Goal: Book appointment/travel/reservation

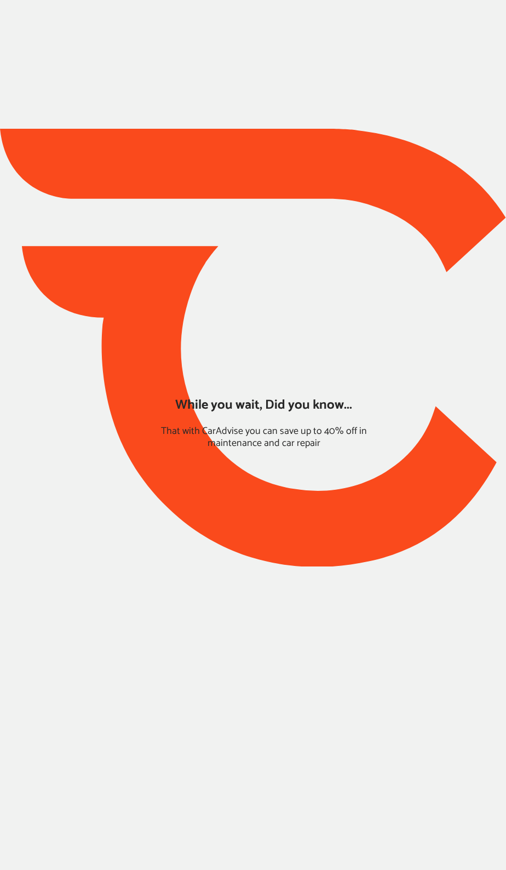
type input "*****"
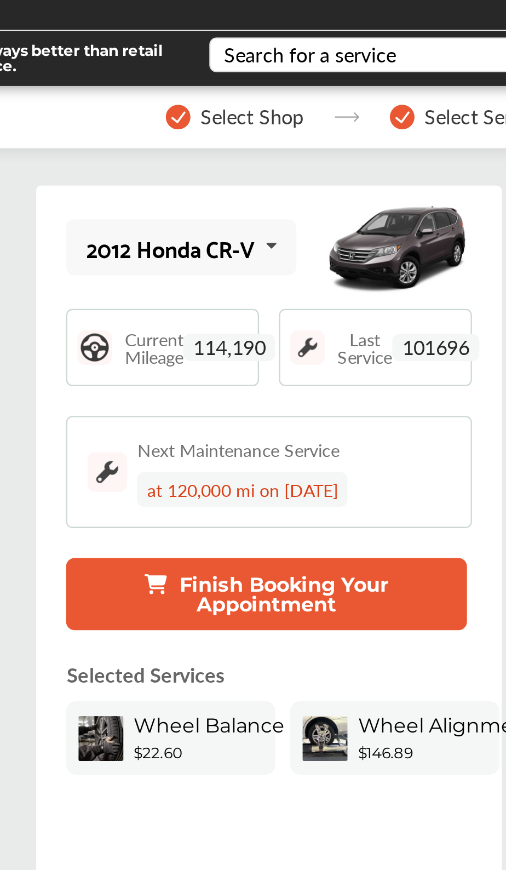
click at [136, 190] on span "114,190" at bounding box center [135, 189] width 41 height 12
click at [150, 150] on icon at bounding box center [154, 145] width 19 height 24
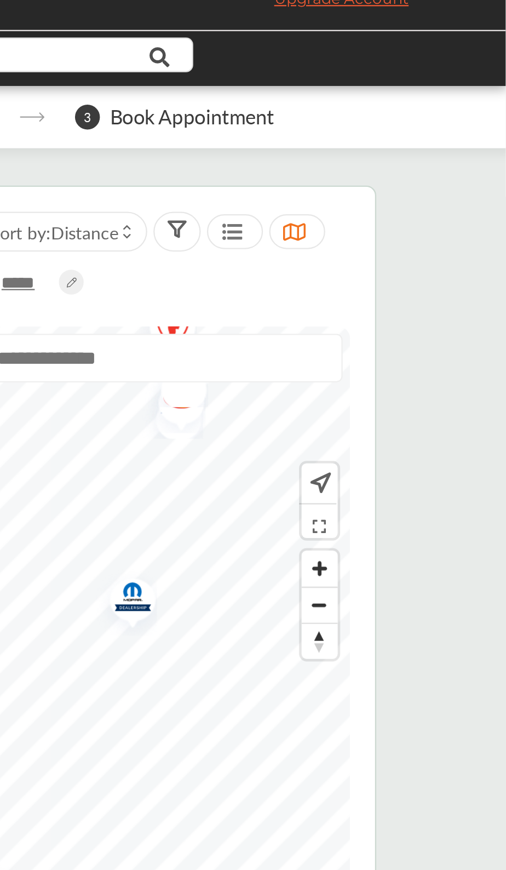
click at [351, 300] on img "Map marker" at bounding box center [338, 300] width 29 height 31
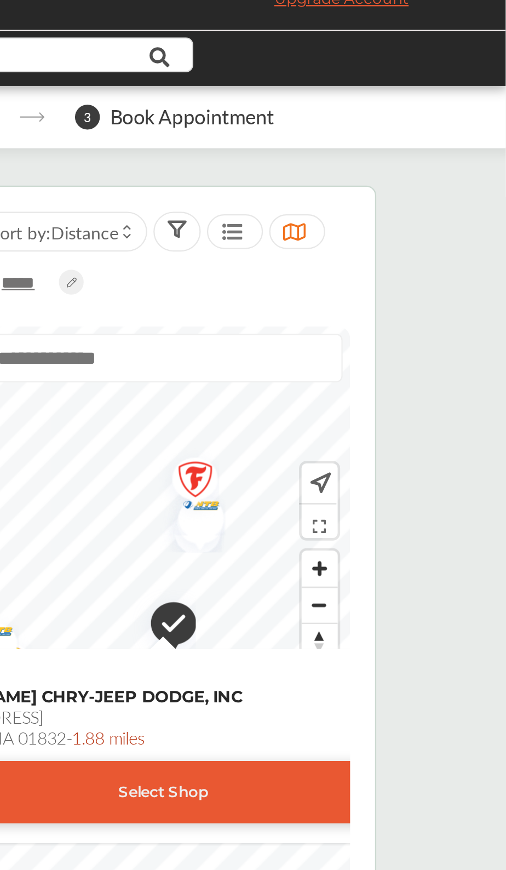
click at [382, 262] on img "Map marker" at bounding box center [368, 260] width 29 height 23
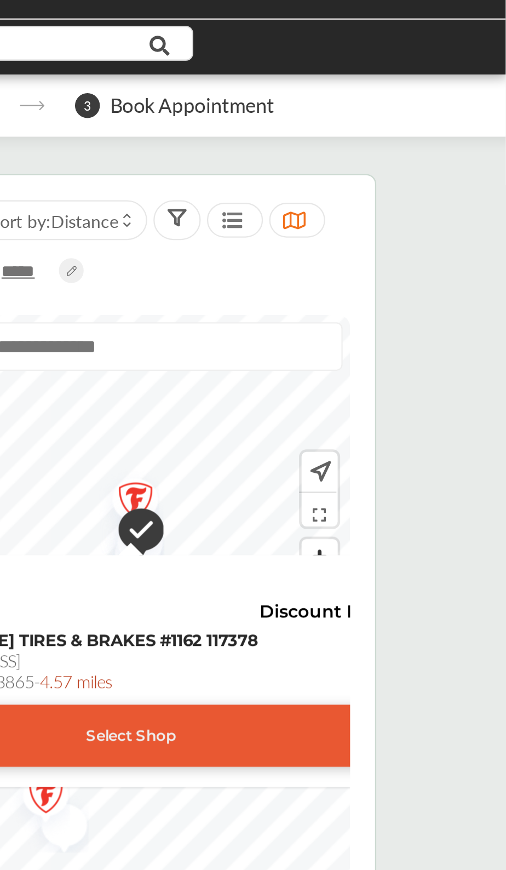
click at [347, 278] on img "Map marker" at bounding box center [342, 275] width 28 height 33
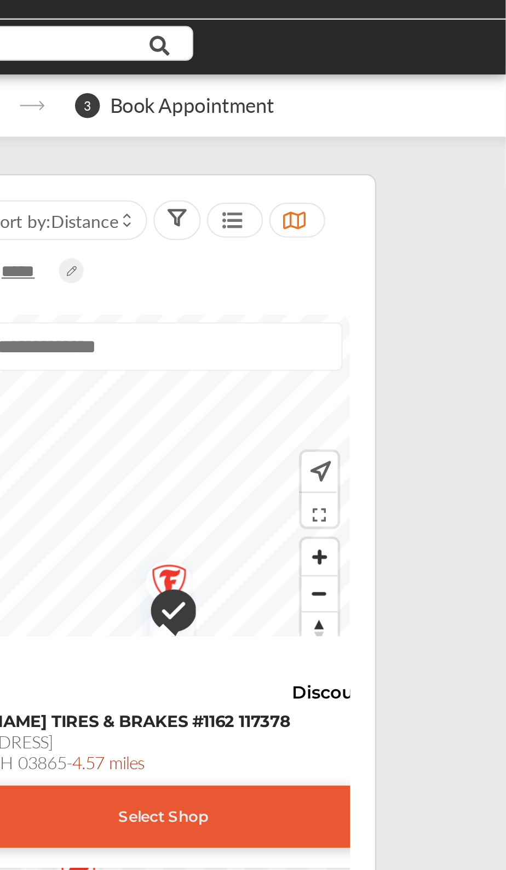
click at [360, 309] on img "Map marker" at bounding box center [356, 311] width 28 height 33
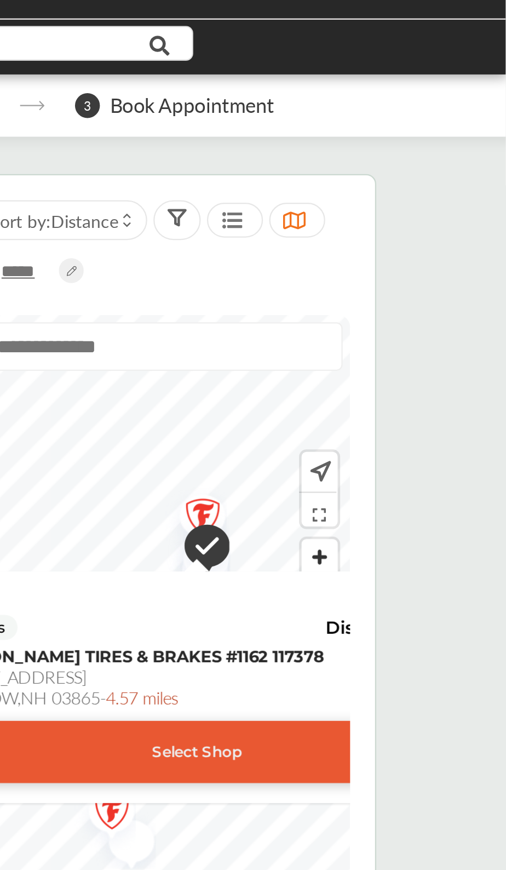
click at [331, 402] on img "Map marker" at bounding box center [329, 400] width 29 height 35
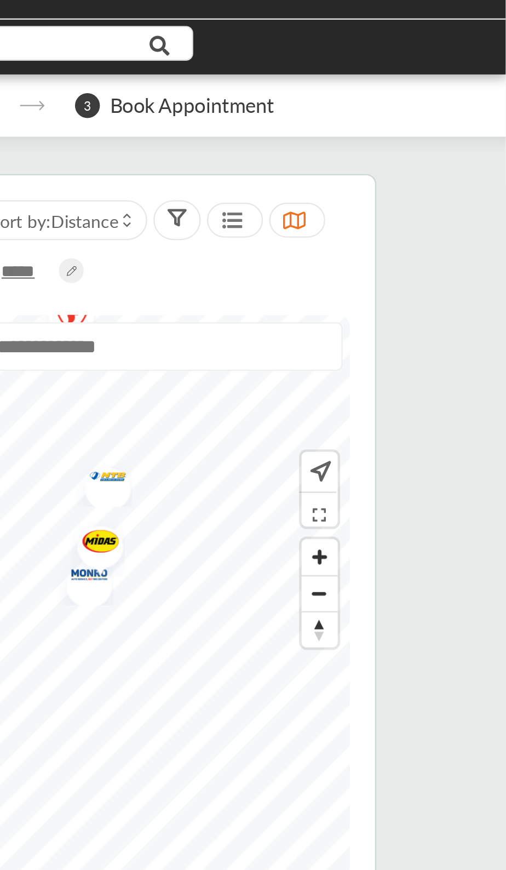
click at [333, 276] on img "Map marker" at bounding box center [324, 281] width 29 height 28
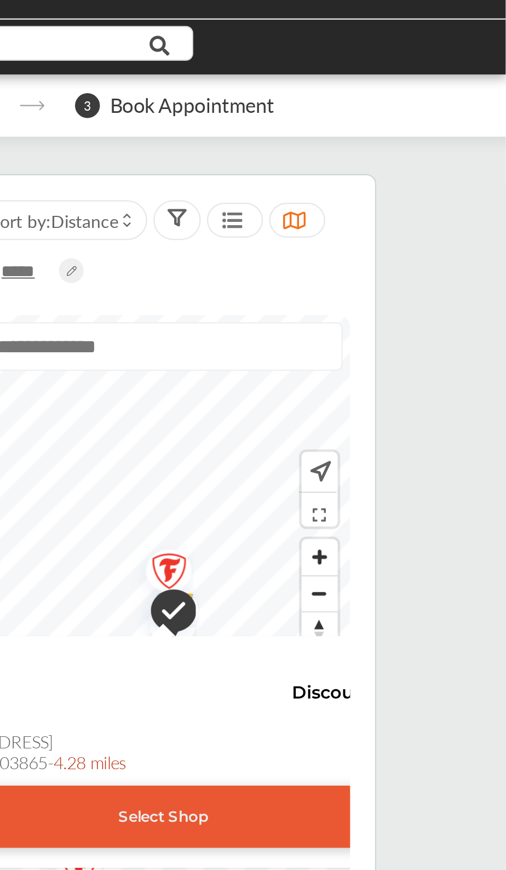
click at [362, 399] on div "Select Shop" at bounding box center [355, 400] width 297 height 27
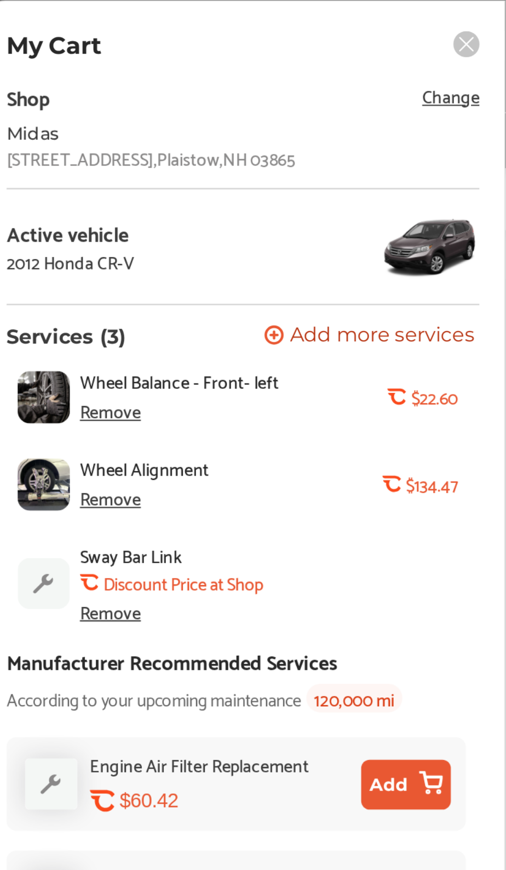
click at [483, 45] on span "Change" at bounding box center [482, 42] width 25 height 13
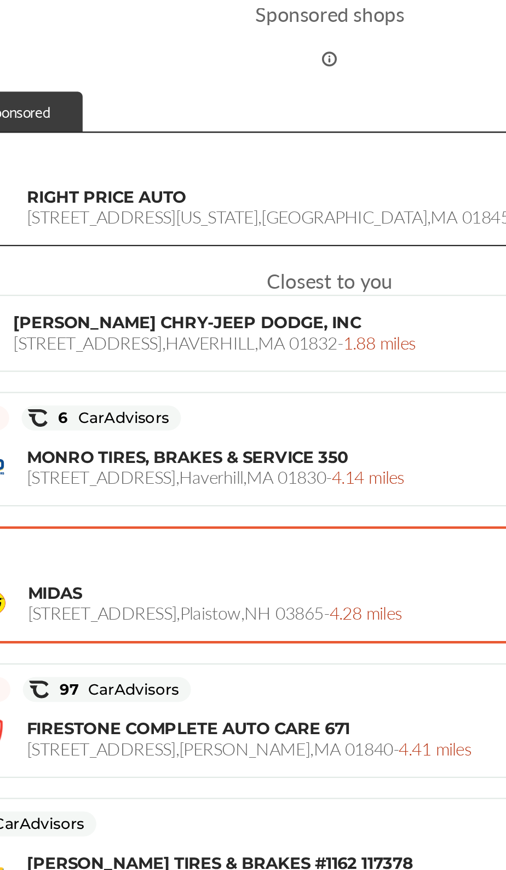
scroll to position [4, 0]
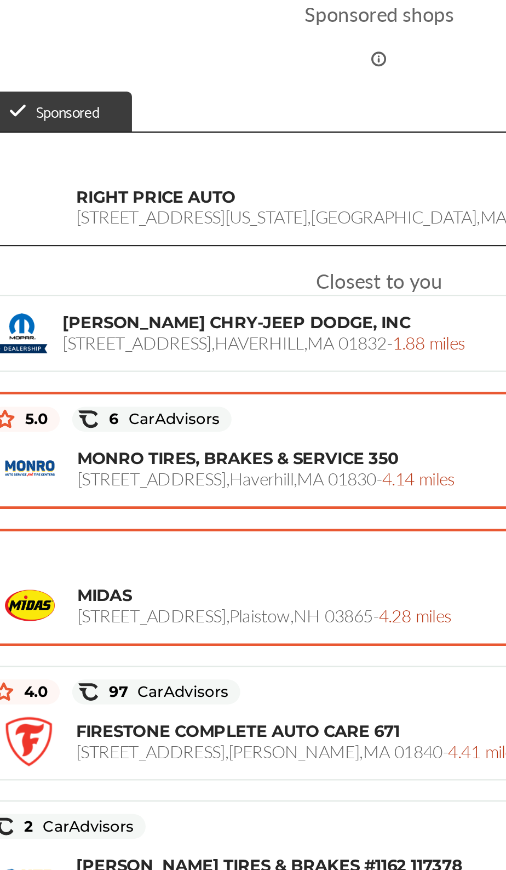
click at [215, 332] on span "MONRO TIRES, BRAKES & SERVICE 350" at bounding box center [177, 328] width 141 height 9
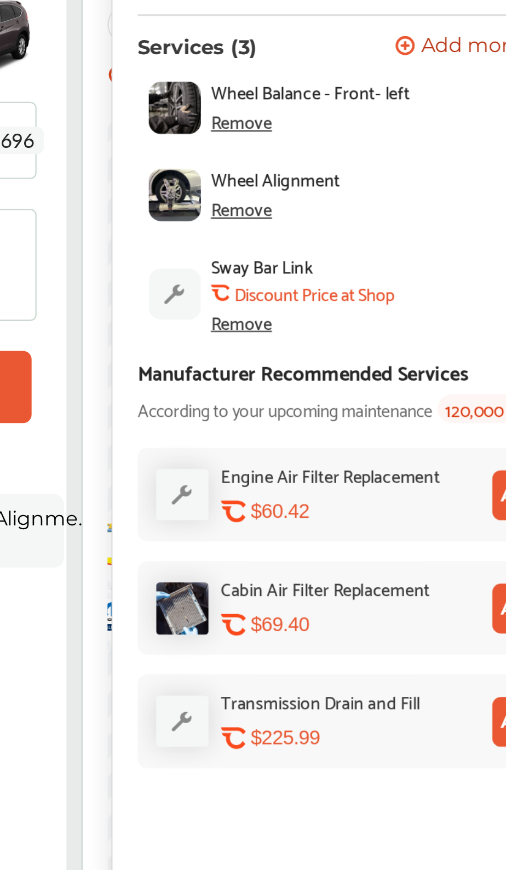
click at [342, 273] on div "Remove" at bounding box center [332, 269] width 27 height 9
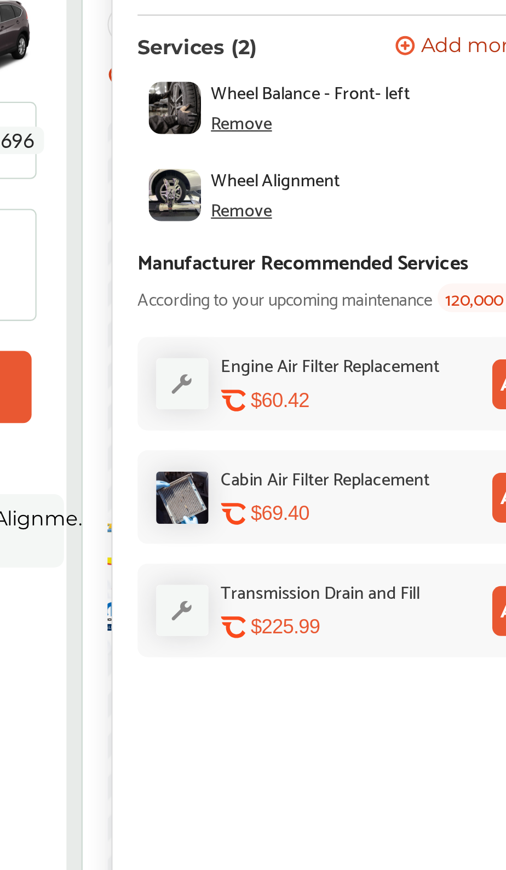
click at [342, 221] on div "Remove" at bounding box center [332, 219] width 27 height 9
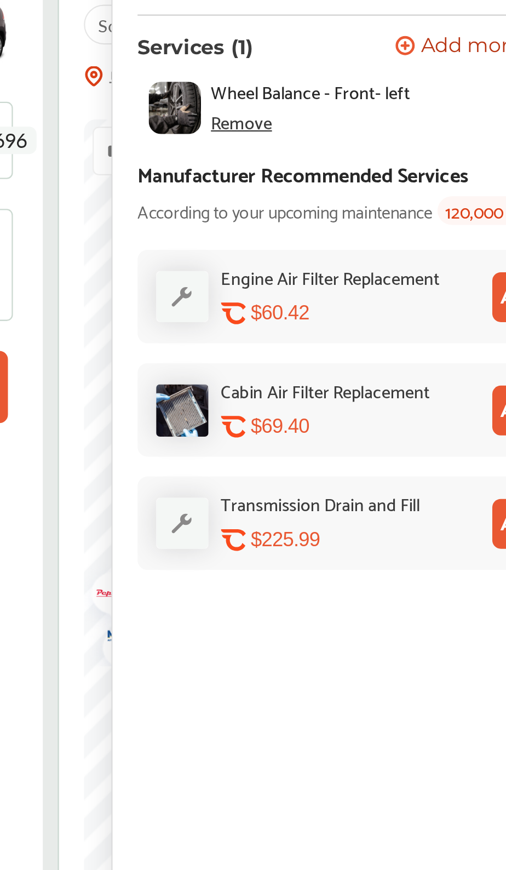
click at [343, 181] on div "Remove" at bounding box center [332, 180] width 27 height 9
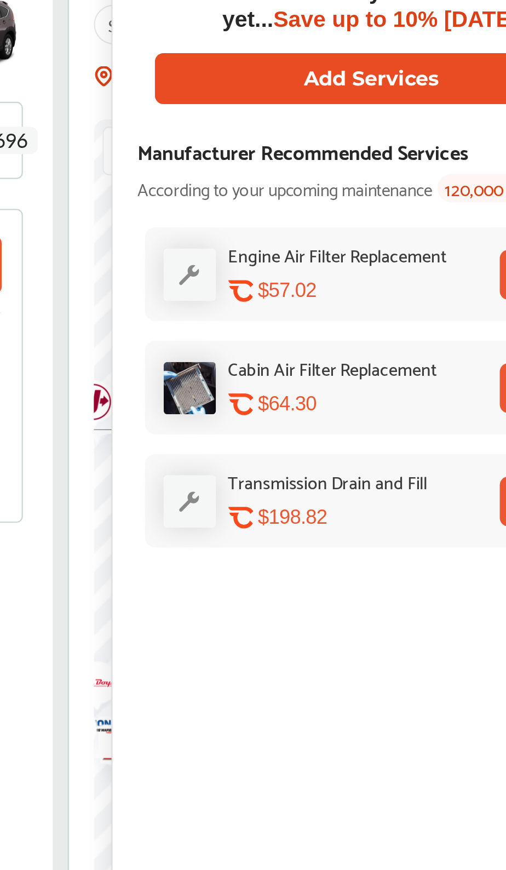
click at [419, 165] on button "Add Services" at bounding box center [389, 162] width 191 height 22
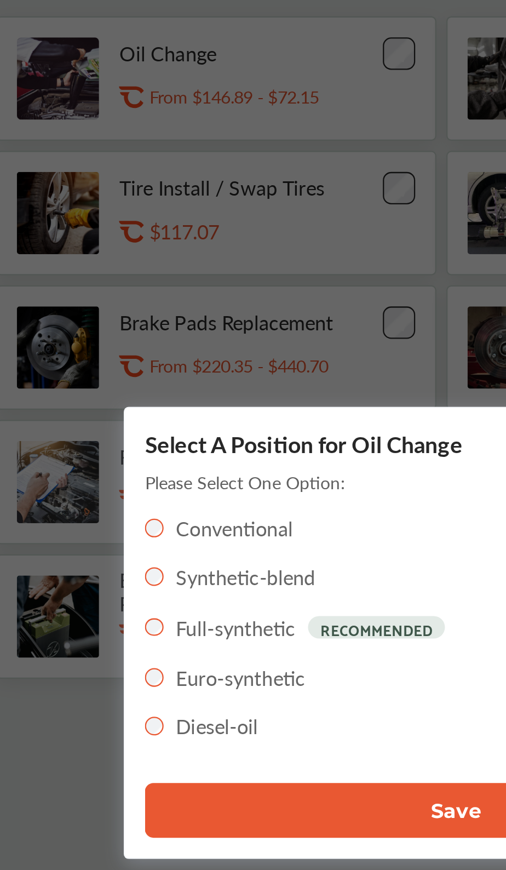
click at [236, 525] on button "Save" at bounding box center [253, 513] width 274 height 24
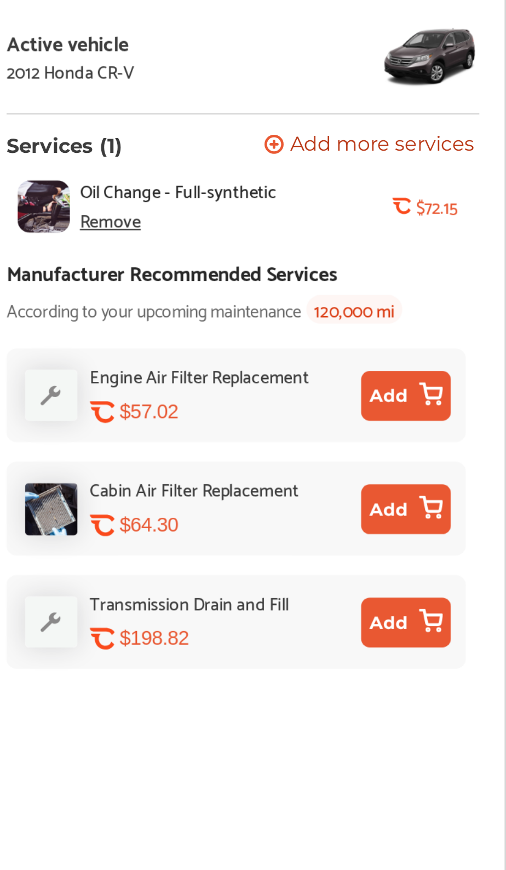
scroll to position [100, 0]
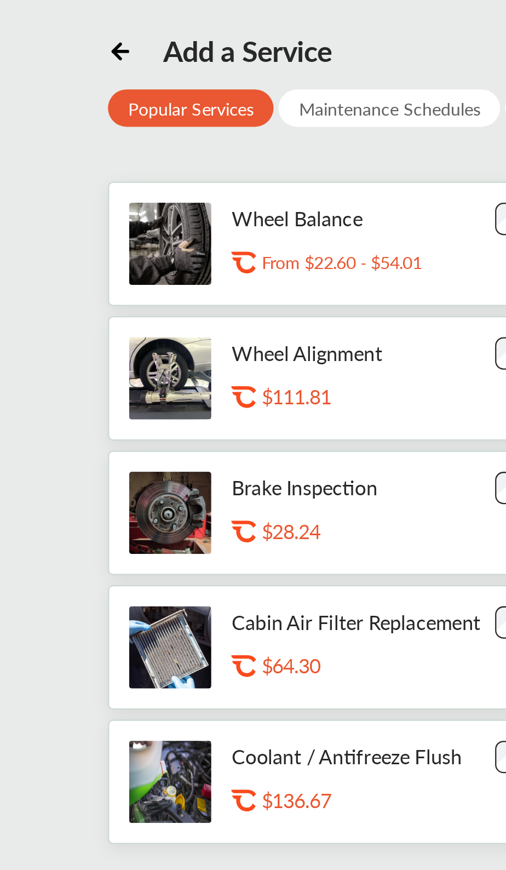
click at [56, 106] on icon at bounding box center [56, 106] width 7 height 0
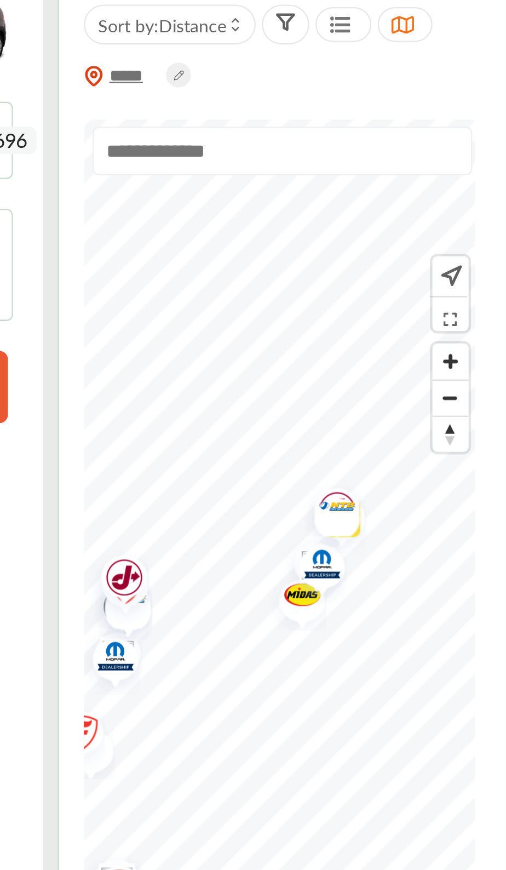
click at [282, 384] on img "Map marker" at bounding box center [276, 383] width 29 height 35
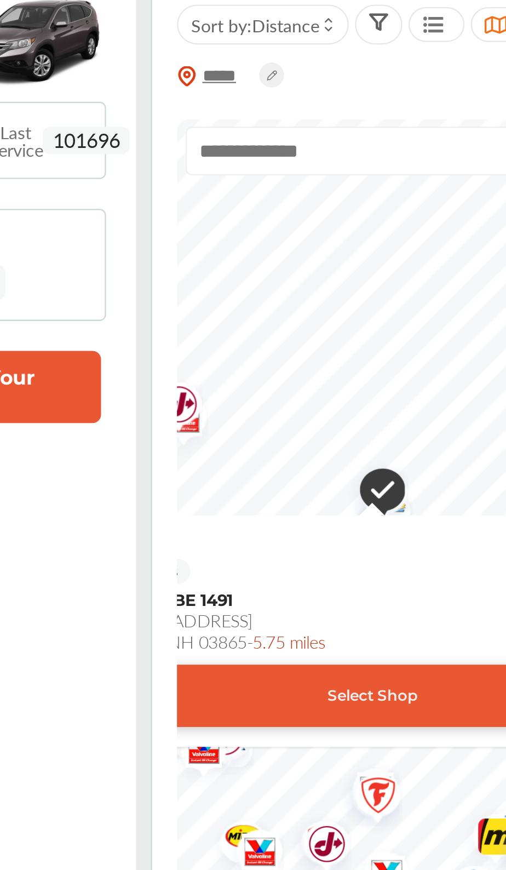
click at [338, 434] on div "Select Shop" at bounding box center [349, 433] width 297 height 27
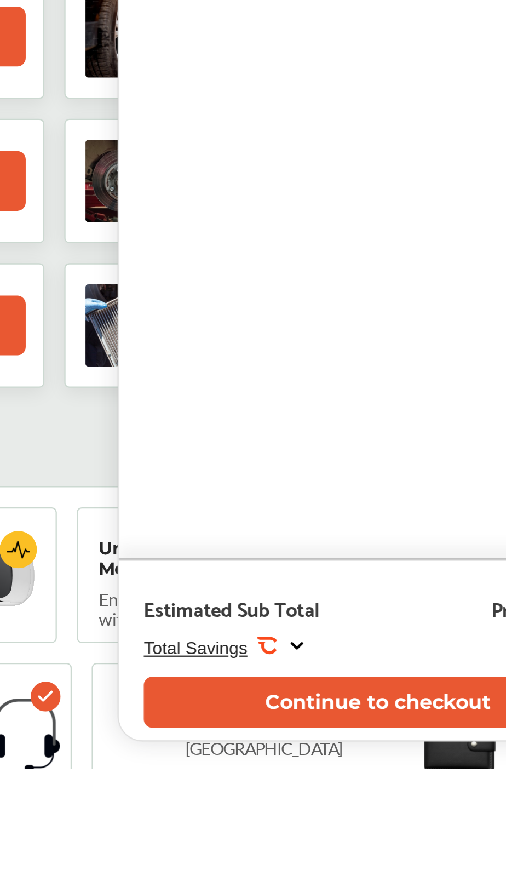
scroll to position [298, 0]
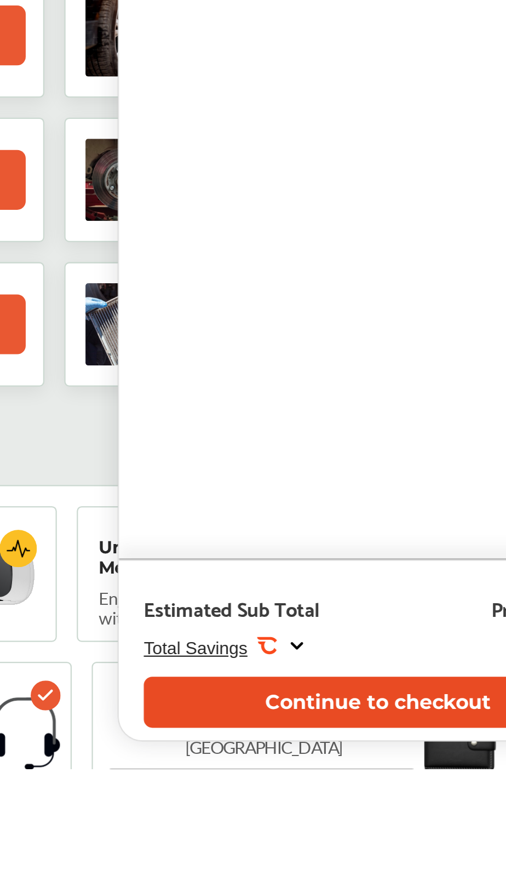
click at [403, 852] on button "Continue to checkout" at bounding box center [390, 841] width 206 height 22
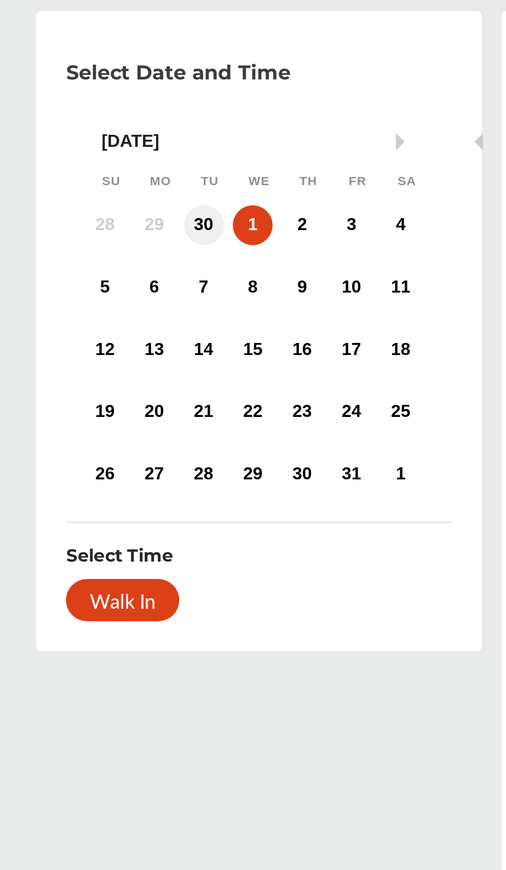
click at [133, 211] on div "30" at bounding box center [126, 215] width 18 height 18
click at [104, 386] on div "Walk In" at bounding box center [90, 379] width 50 height 19
click at [98, 384] on div "Walk In" at bounding box center [90, 379] width 50 height 19
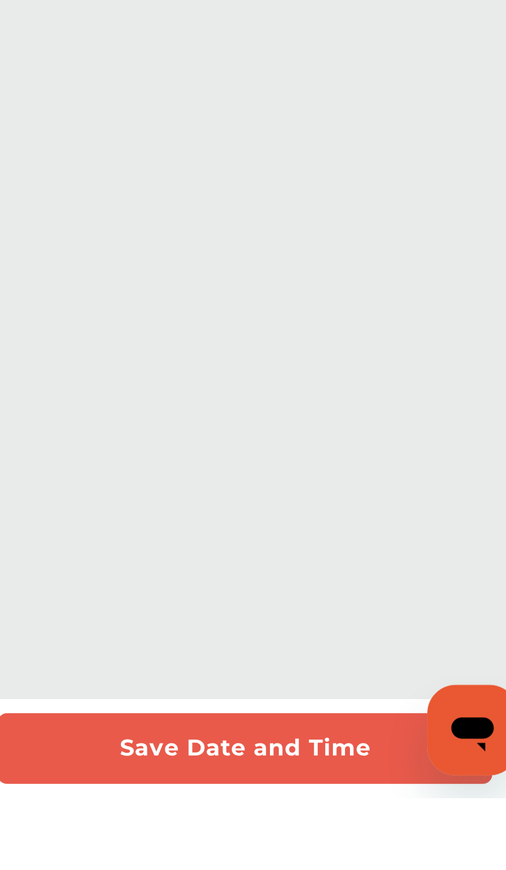
scroll to position [165, 0]
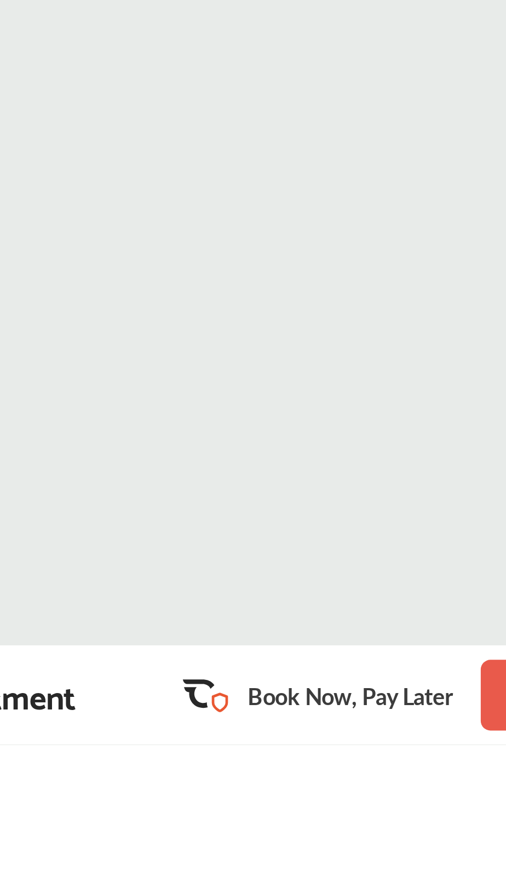
click at [238, 857] on p "Book Now, Pay Later" at bounding box center [244, 851] width 79 height 13
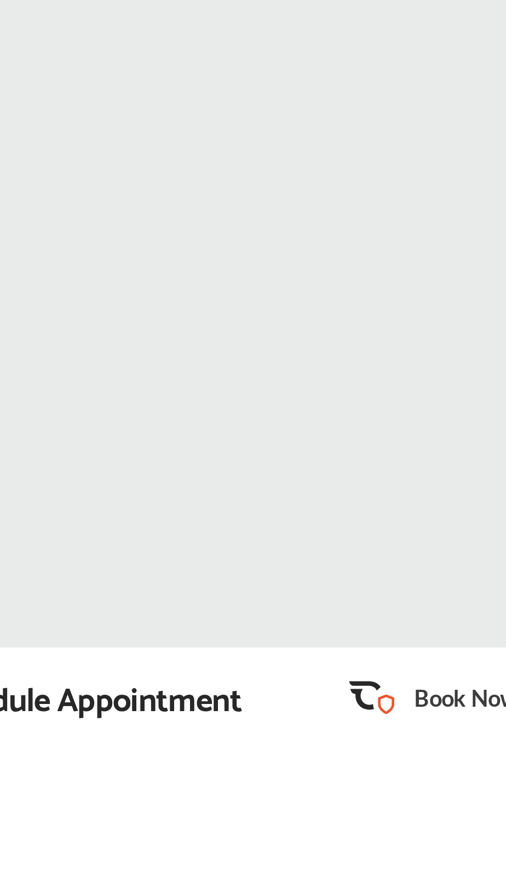
click at [193, 859] on rect at bounding box center [195, 854] width 10 height 10
click at [213, 857] on p "Book Now, Pay Later" at bounding box center [244, 851] width 79 height 13
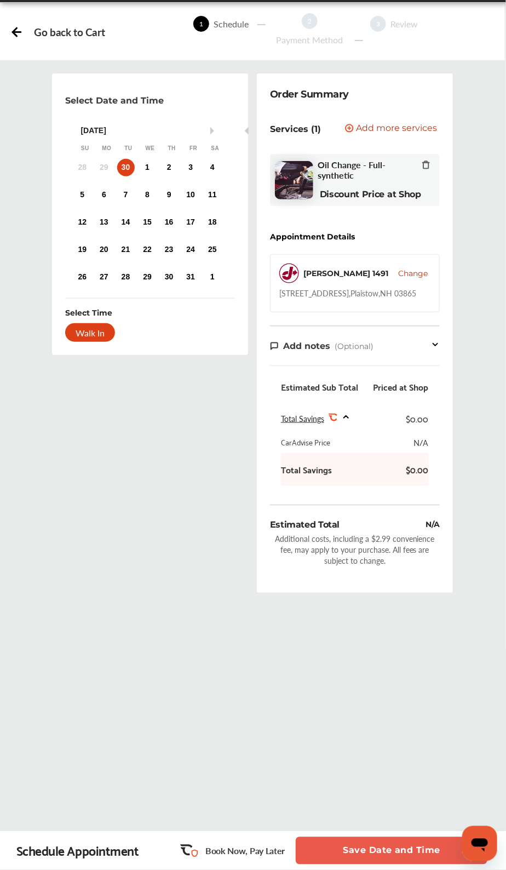
scroll to position [0, 0]
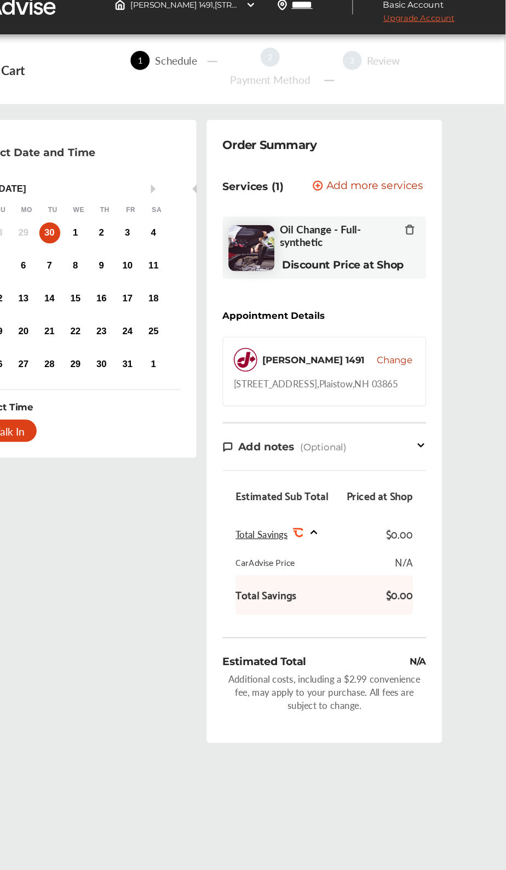
click at [419, 320] on span "Change" at bounding box center [414, 320] width 30 height 11
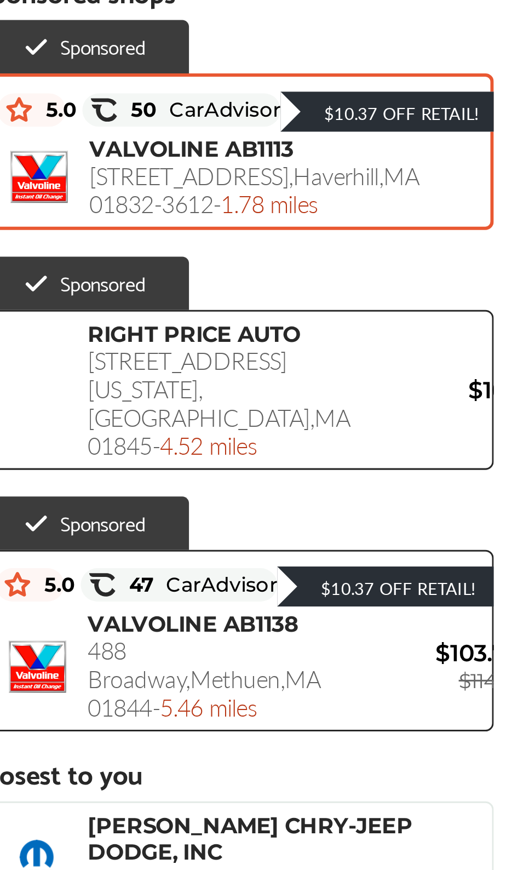
click at [210, 283] on div "$103.75 $114.12" at bounding box center [243, 274] width 66 height 18
